Goal: Task Accomplishment & Management: Complete application form

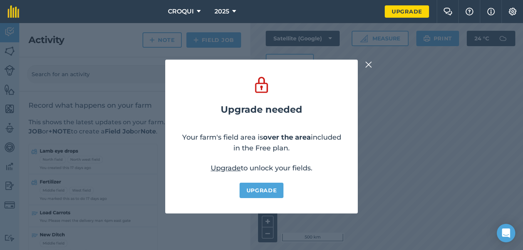
click at [369, 63] on img at bounding box center [368, 64] width 7 height 9
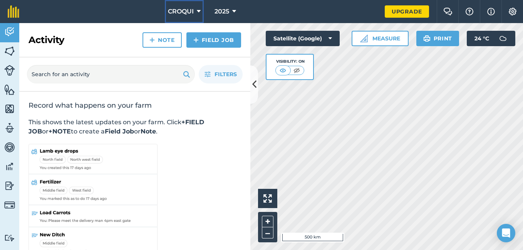
click at [196, 12] on button "CROQUI" at bounding box center [184, 11] width 39 height 23
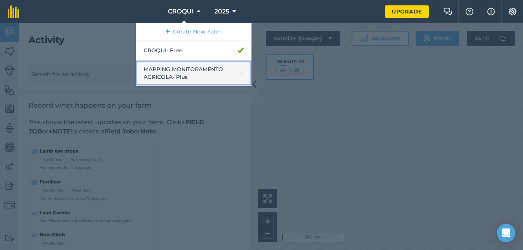
click at [186, 74] on link "MAPPING MONITORAMENTO AGRICOLA - Plus" at bounding box center [194, 73] width 116 height 25
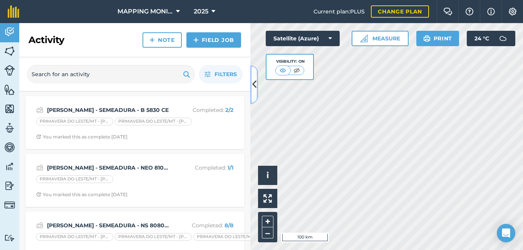
click at [255, 90] on icon at bounding box center [254, 84] width 4 height 13
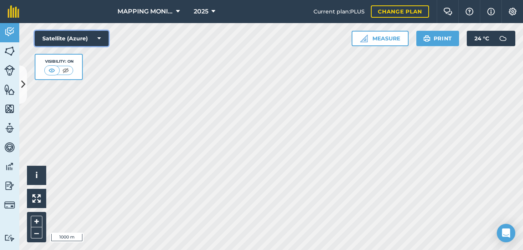
click at [101, 37] on icon at bounding box center [98, 39] width 3 height 8
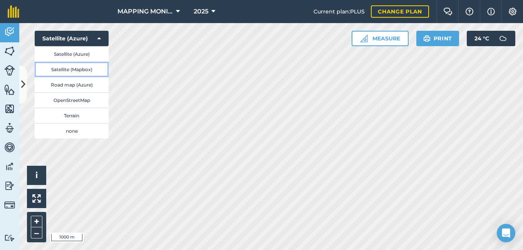
click at [86, 69] on button "Satellite (Mapbox)" at bounding box center [72, 69] width 74 height 15
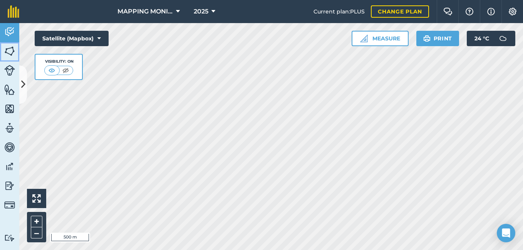
click at [11, 50] on img at bounding box center [9, 51] width 11 height 12
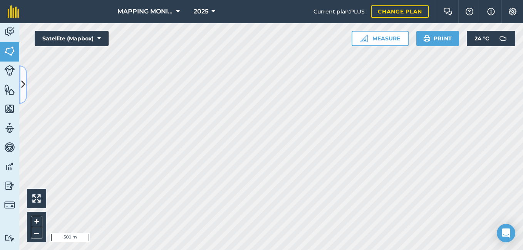
click at [22, 81] on icon at bounding box center [23, 84] width 4 height 13
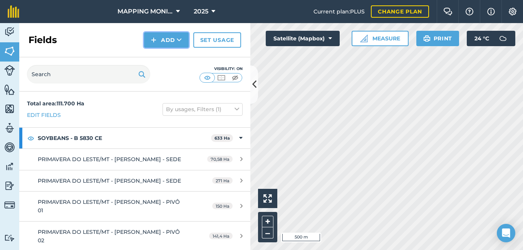
click at [179, 41] on icon at bounding box center [179, 40] width 5 height 8
click at [176, 59] on link "Draw" at bounding box center [166, 57] width 42 height 17
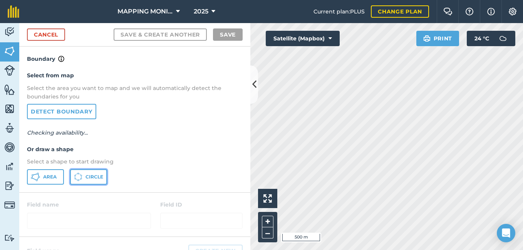
click at [98, 174] on span "Circle" at bounding box center [95, 177] width 18 height 6
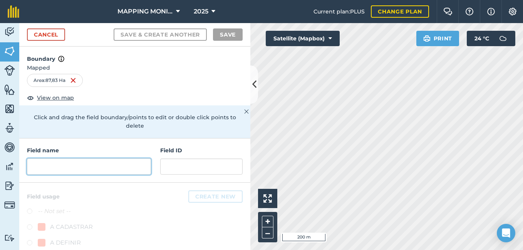
click at [73, 167] on input "text" at bounding box center [89, 167] width 124 height 16
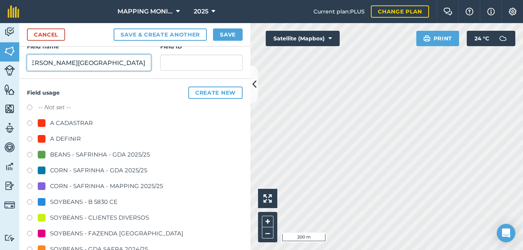
scroll to position [154, 0]
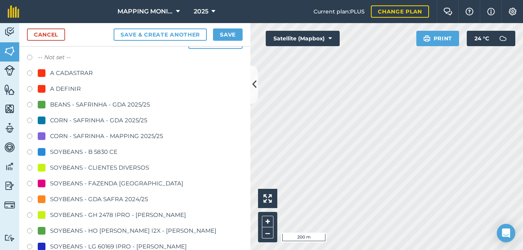
type input "PRIMAVERA DO LESTE/MT - [PERSON_NAME][GEOGRAPHIC_DATA] - [GEOGRAPHIC_DATA]"
click at [108, 167] on div "SOYBEANS - CLIENTES DIVERSOS" at bounding box center [99, 167] width 99 height 9
radio input "true"
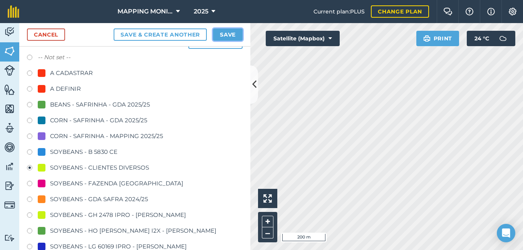
click at [222, 36] on button "Save" at bounding box center [228, 35] width 30 height 12
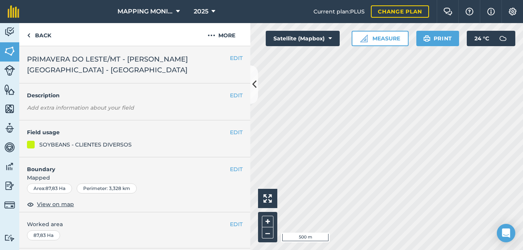
click at [129, 59] on span "PRIMAVERA DO LESTE/MT - [PERSON_NAME][GEOGRAPHIC_DATA] - [GEOGRAPHIC_DATA]" at bounding box center [128, 65] width 203 height 22
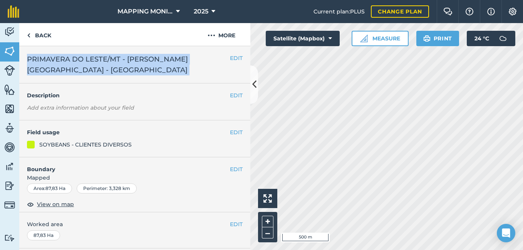
copy div "PRIMAVERA DO LESTE/MT - [PERSON_NAME][GEOGRAPHIC_DATA] - [GEOGRAPHIC_DATA] EDIT"
click at [47, 37] on link "Back" at bounding box center [39, 34] width 40 height 23
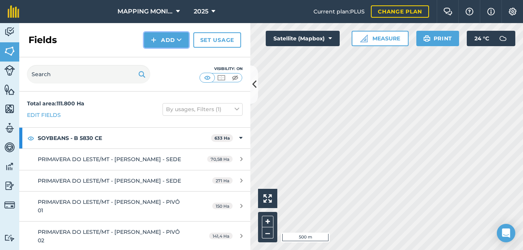
click at [178, 37] on icon at bounding box center [179, 40] width 5 height 8
click at [176, 58] on link "Draw" at bounding box center [166, 57] width 42 height 17
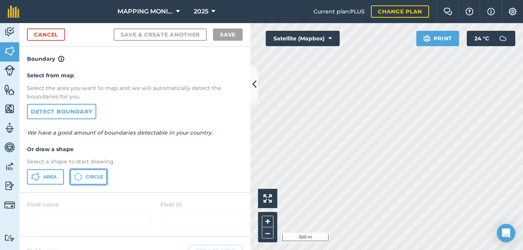
click at [88, 180] on span "Circle" at bounding box center [95, 177] width 18 height 6
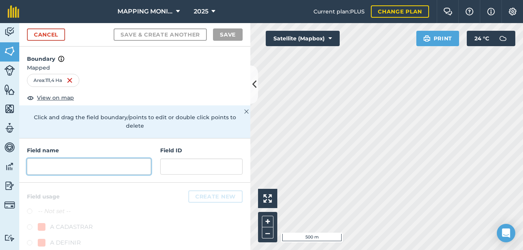
click at [85, 171] on input "text" at bounding box center [89, 167] width 124 height 16
paste input "PRIMAVERA DO LESTE/MT - [PERSON_NAME][GEOGRAPHIC_DATA] - [GEOGRAPHIC_DATA]"
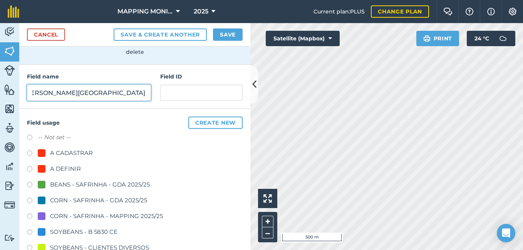
scroll to position [77, 0]
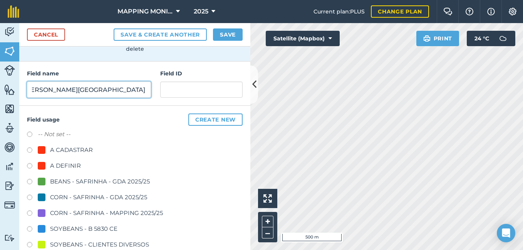
type input "PRIMAVERA DO LESTE/MT - [PERSON_NAME][GEOGRAPHIC_DATA] - [GEOGRAPHIC_DATA]"
click at [96, 237] on div "SOYBEANS - CLIENTES DIVERSOS" at bounding box center [99, 244] width 99 height 9
radio input "true"
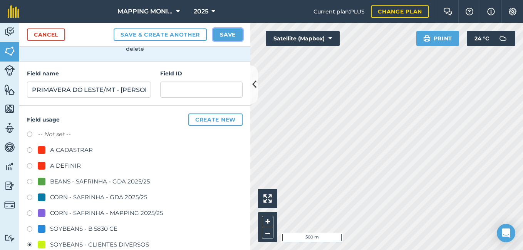
click at [229, 36] on button "Save" at bounding box center [228, 35] width 30 height 12
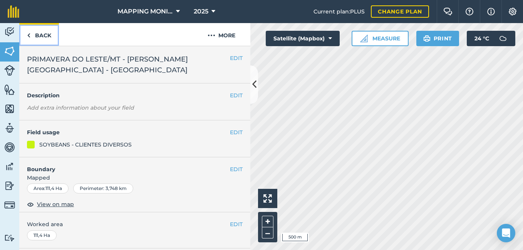
click at [45, 32] on link "Back" at bounding box center [39, 34] width 40 height 23
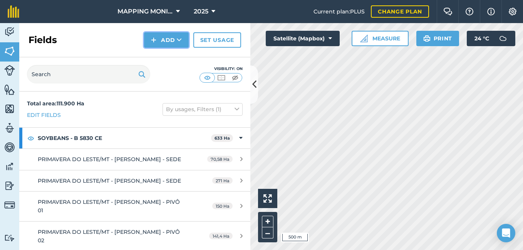
click at [172, 44] on button "Add" at bounding box center [166, 39] width 45 height 15
click at [166, 61] on link "Draw" at bounding box center [166, 57] width 42 height 17
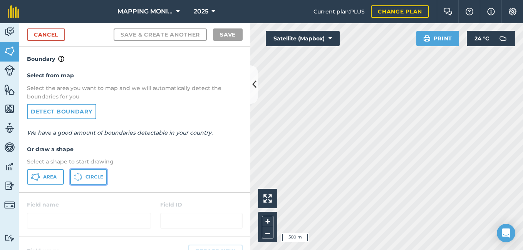
click at [85, 176] on button "Circle" at bounding box center [88, 177] width 37 height 15
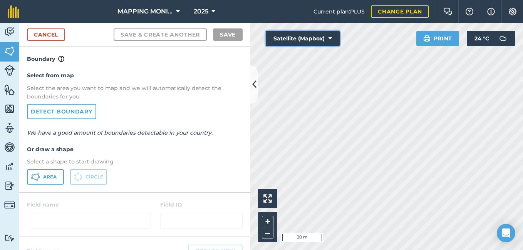
click at [326, 37] on button "Satellite (Mapbox)" at bounding box center [303, 38] width 74 height 15
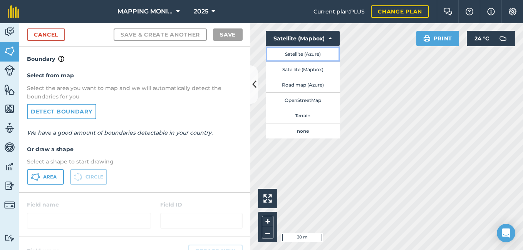
click at [317, 55] on button "Satellite (Azure)" at bounding box center [303, 53] width 74 height 15
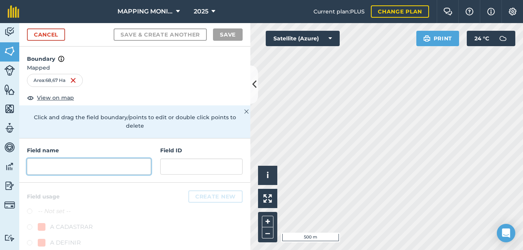
click at [136, 167] on input "text" at bounding box center [89, 167] width 124 height 16
paste input "PRIMAVERA DO LESTE/MT - [PERSON_NAME][GEOGRAPHIC_DATA] - [GEOGRAPHIC_DATA]"
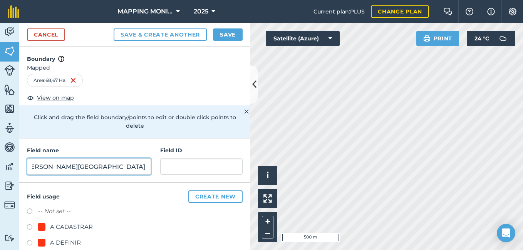
drag, startPoint x: 135, startPoint y: 169, endPoint x: 131, endPoint y: 170, distance: 4.7
click at [130, 169] on input "PRIMAVERA DO LESTE/MT - [PERSON_NAME][GEOGRAPHIC_DATA] - [GEOGRAPHIC_DATA]" at bounding box center [89, 167] width 124 height 16
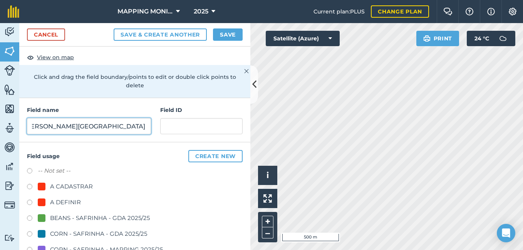
scroll to position [77, 0]
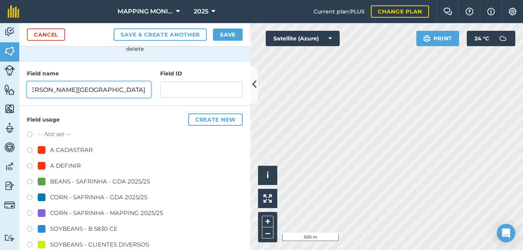
type input "PRIMAVERA DO LESTE/MT - [PERSON_NAME][GEOGRAPHIC_DATA] - [GEOGRAPHIC_DATA]"
click at [84, 237] on div "SOYBEANS - CLIENTES DIVERSOS" at bounding box center [99, 244] width 99 height 9
radio input "true"
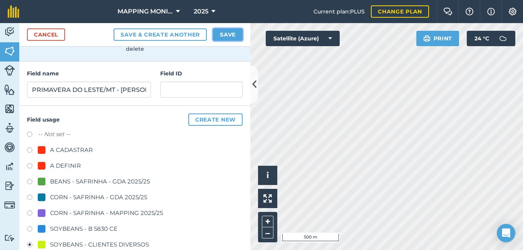
click at [230, 34] on button "Save" at bounding box center [228, 35] width 30 height 12
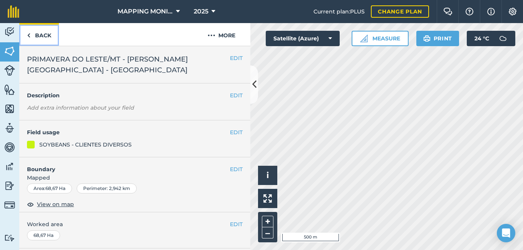
click at [27, 36] on img at bounding box center [28, 35] width 3 height 9
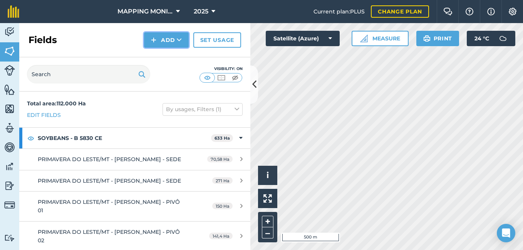
click at [172, 44] on button "Add" at bounding box center [166, 39] width 45 height 15
click at [177, 56] on link "Draw" at bounding box center [166, 57] width 42 height 17
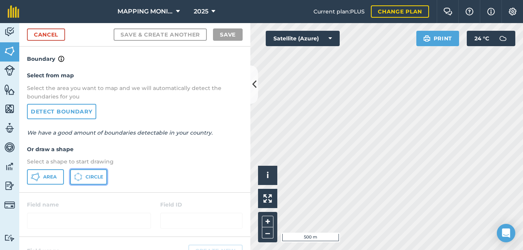
click at [92, 174] on span "Circle" at bounding box center [95, 177] width 18 height 6
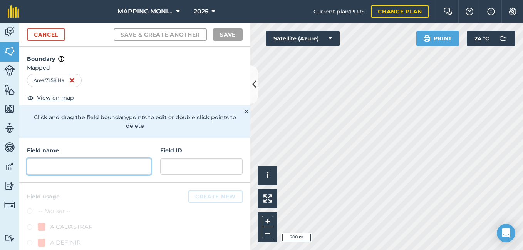
click at [102, 164] on input "text" at bounding box center [89, 167] width 124 height 16
paste input "PRIMAVERA DO LESTE/MT - [PERSON_NAME][GEOGRAPHIC_DATA] - [GEOGRAPHIC_DATA]"
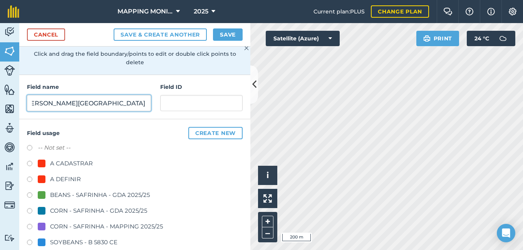
scroll to position [154, 0]
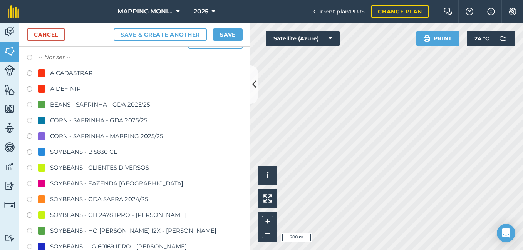
type input "PRIMAVERA DO LESTE/MT - [PERSON_NAME][GEOGRAPHIC_DATA] - [GEOGRAPHIC_DATA]"
click at [113, 164] on div "SOYBEANS - CLIENTES DIVERSOS" at bounding box center [99, 167] width 99 height 9
radio input "true"
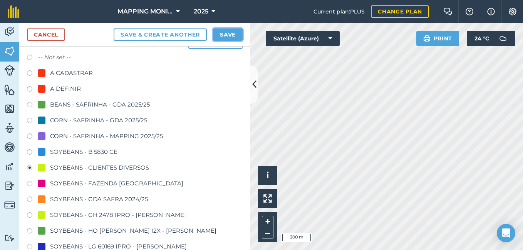
click at [230, 36] on button "Save" at bounding box center [228, 35] width 30 height 12
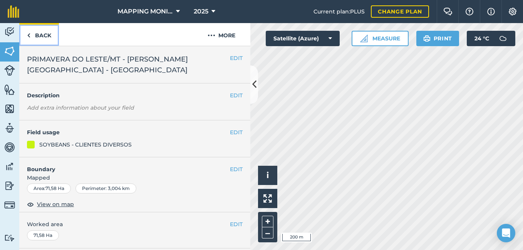
click at [45, 37] on link "Back" at bounding box center [39, 34] width 40 height 23
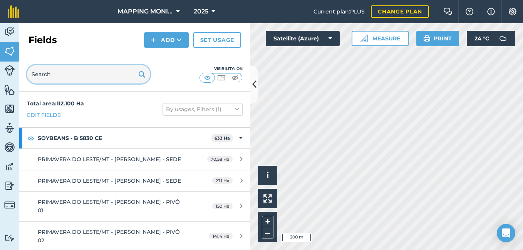
click at [52, 77] on input "text" at bounding box center [88, 74] width 123 height 18
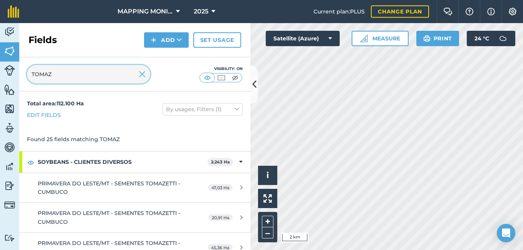
type input "TOMAZ"
drag, startPoint x: 141, startPoint y: 72, endPoint x: 197, endPoint y: 74, distance: 56.7
click at [141, 72] on img at bounding box center [142, 74] width 7 height 9
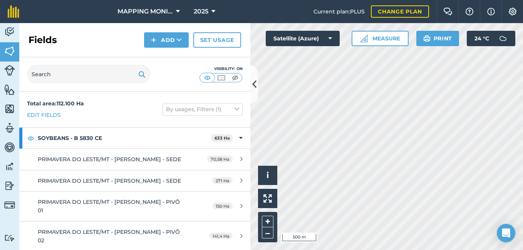
click at [395, 40] on div "Click to start drawing i © 2025 TomTom, Microsoft 500 m + – Satellite (Azure) M…" at bounding box center [386, 136] width 273 height 227
click at [329, 39] on icon at bounding box center [330, 39] width 3 height 8
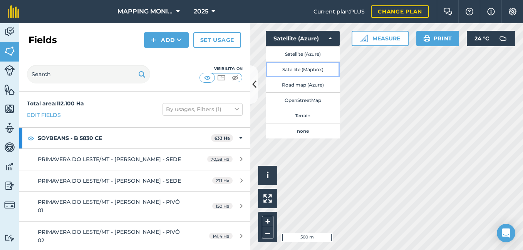
click at [312, 72] on button "Satellite (Mapbox)" at bounding box center [303, 69] width 74 height 15
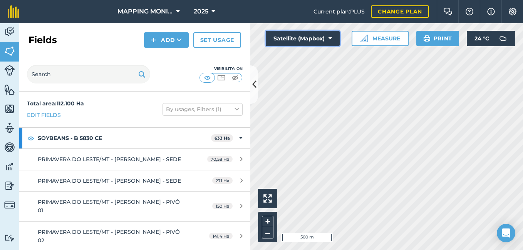
click at [335, 39] on button "Satellite (Mapbox)" at bounding box center [303, 38] width 74 height 15
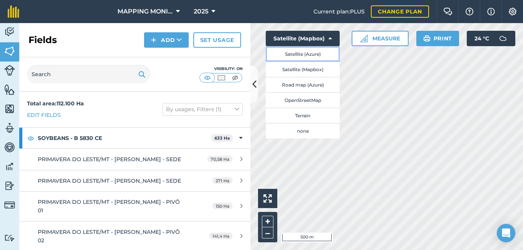
click at [319, 56] on button "Satellite (Azure)" at bounding box center [303, 53] width 74 height 15
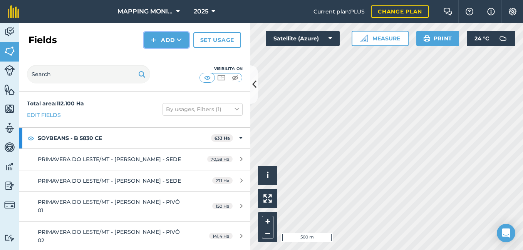
click at [178, 37] on icon at bounding box center [179, 40] width 5 height 8
click at [175, 54] on link "Draw" at bounding box center [166, 57] width 42 height 17
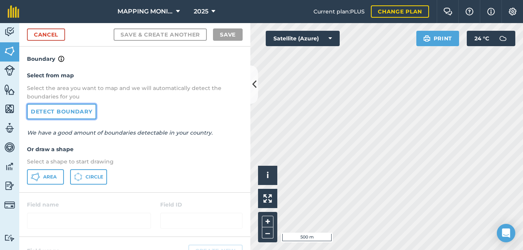
click at [62, 112] on link "Detect boundary" at bounding box center [61, 111] width 69 height 15
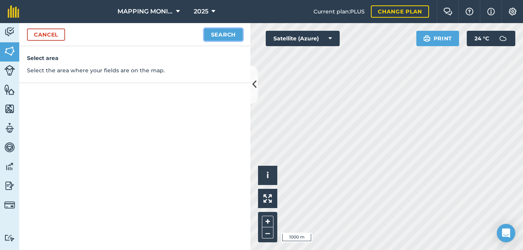
click at [223, 38] on button "Search" at bounding box center [223, 35] width 39 height 12
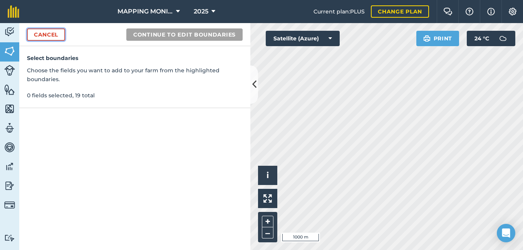
click at [60, 29] on link "Cancel" at bounding box center [46, 35] width 38 height 12
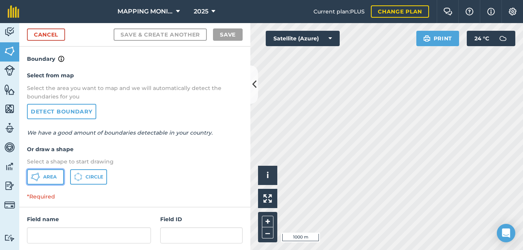
click at [53, 175] on span "Area" at bounding box center [49, 177] width 13 height 6
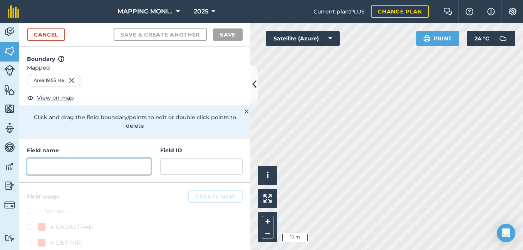
click at [49, 170] on input "text" at bounding box center [89, 167] width 124 height 16
paste input "PRIMAVERA DO LESTE/MT - [PERSON_NAME][GEOGRAPHIC_DATA] - [GEOGRAPHIC_DATA]"
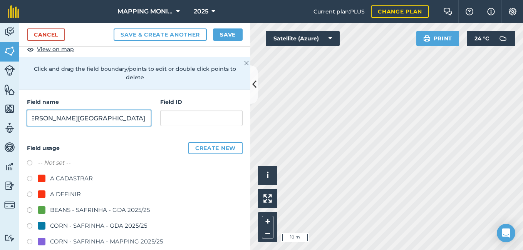
scroll to position [154, 0]
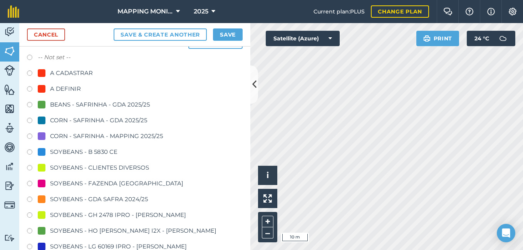
type input "PRIMAVERA DO LESTE/MT - [PERSON_NAME][GEOGRAPHIC_DATA] - [GEOGRAPHIC_DATA]"
click at [60, 164] on div "SOYBEANS - CLIENTES DIVERSOS" at bounding box center [99, 167] width 99 height 9
radio input "true"
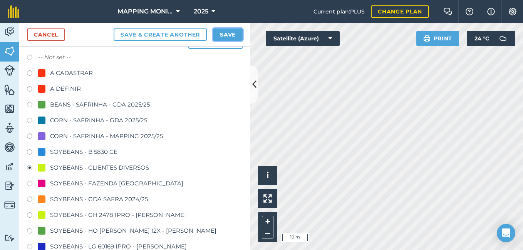
click at [220, 37] on button "Save" at bounding box center [228, 35] width 30 height 12
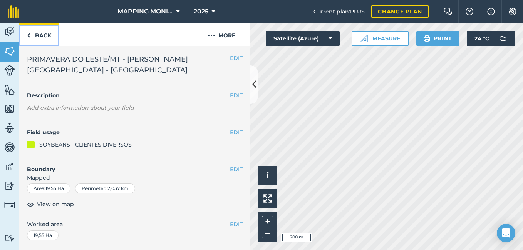
click at [42, 33] on link "Back" at bounding box center [39, 34] width 40 height 23
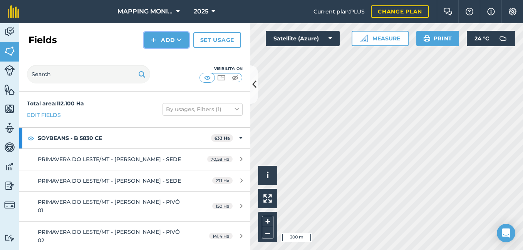
click at [173, 41] on button "Add" at bounding box center [166, 39] width 45 height 15
click at [168, 57] on link "Draw" at bounding box center [166, 57] width 42 height 17
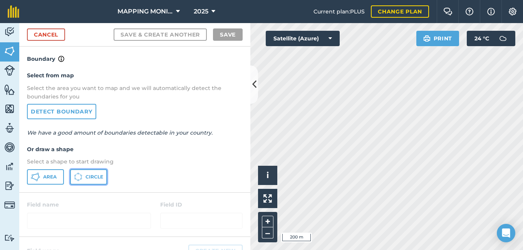
click at [89, 177] on span "Circle" at bounding box center [95, 177] width 18 height 6
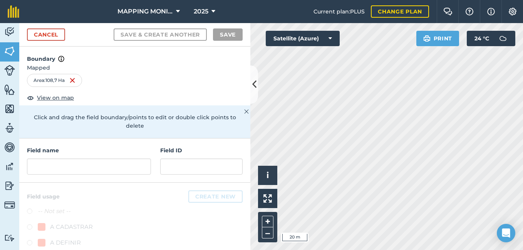
click at [235, 96] on div "Activity Fields Livestock Features Maps Team Vehicles Data Reporting Billing Tu…" at bounding box center [261, 136] width 523 height 227
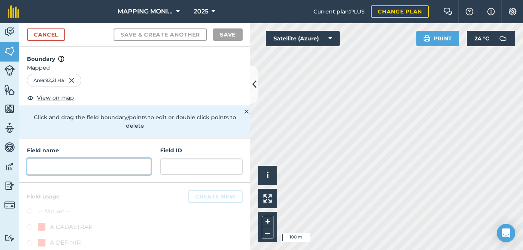
click at [96, 167] on input "text" at bounding box center [89, 167] width 124 height 16
paste input "PRIMAVERA DO LESTE/MT - [PERSON_NAME][GEOGRAPHIC_DATA] - [GEOGRAPHIC_DATA]"
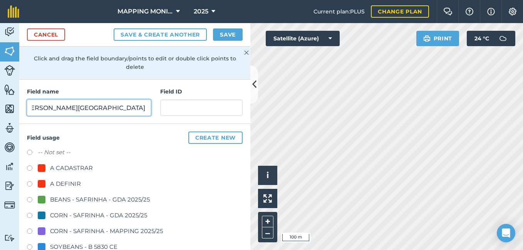
scroll to position [77, 0]
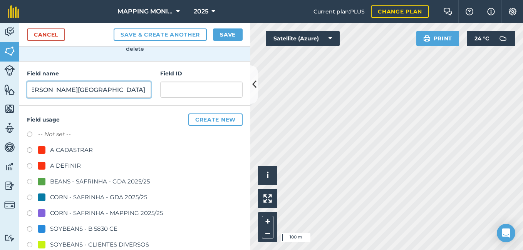
type input "PRIMAVERA DO LESTE/MT - [PERSON_NAME][GEOGRAPHIC_DATA] - [GEOGRAPHIC_DATA]"
click at [106, 237] on div "SOYBEANS - CLIENTES DIVERSOS" at bounding box center [99, 244] width 99 height 9
radio input "true"
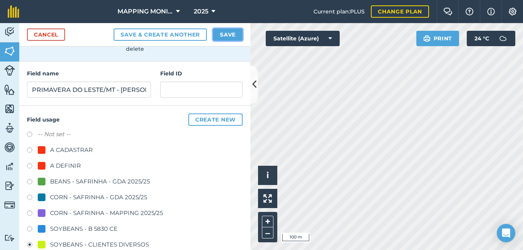
click at [227, 32] on button "Save" at bounding box center [228, 35] width 30 height 12
